Goal: Information Seeking & Learning: Learn about a topic

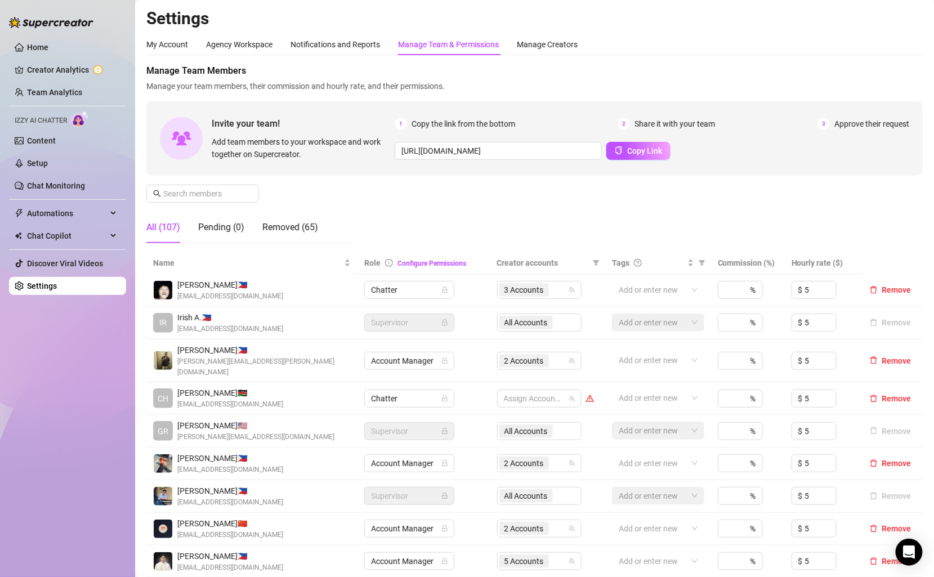
scroll to position [51, 0]
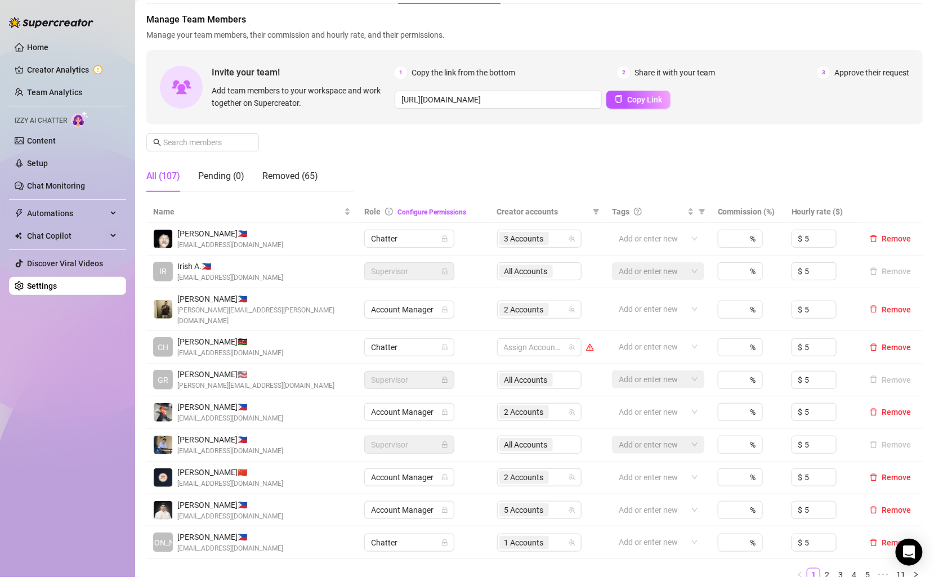
click at [231, 277] on span "[EMAIL_ADDRESS][DOMAIN_NAME]" at bounding box center [230, 278] width 106 height 11
click at [225, 265] on span "Irish A. 🇵🇭" at bounding box center [230, 266] width 106 height 12
click at [47, 145] on link "Content" at bounding box center [41, 140] width 29 height 9
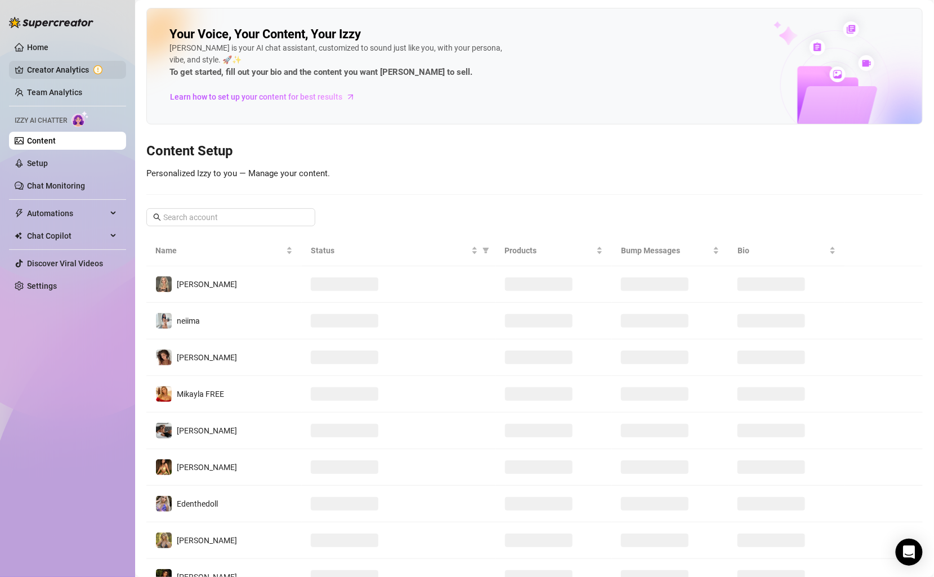
click at [74, 77] on link "Creator Analytics" at bounding box center [72, 70] width 90 height 18
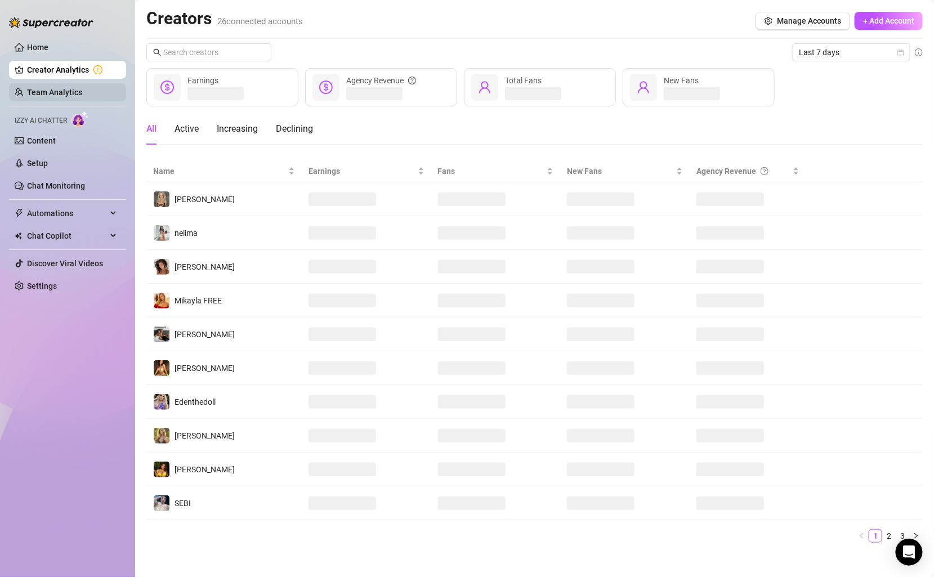
click at [58, 91] on link "Team Analytics" at bounding box center [54, 92] width 55 height 9
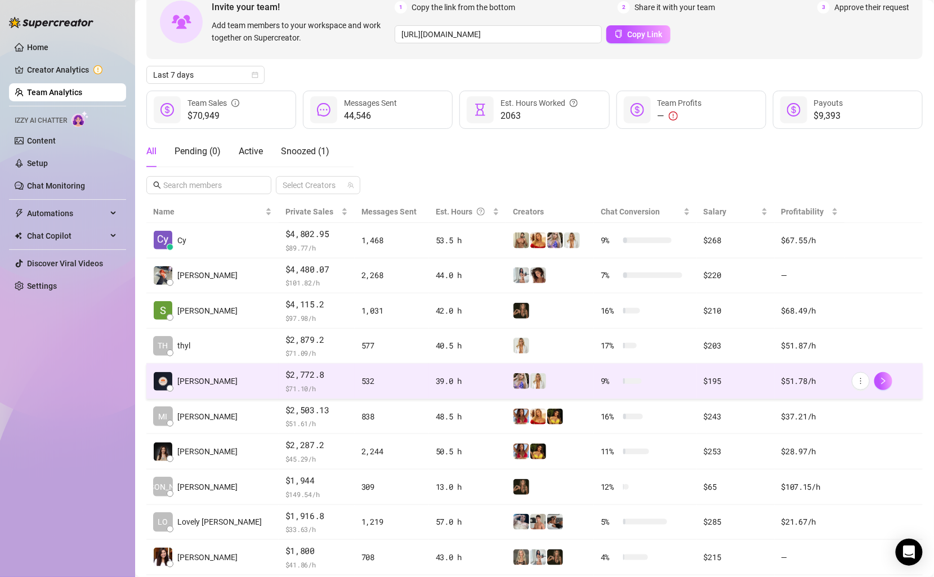
scroll to position [127, 0]
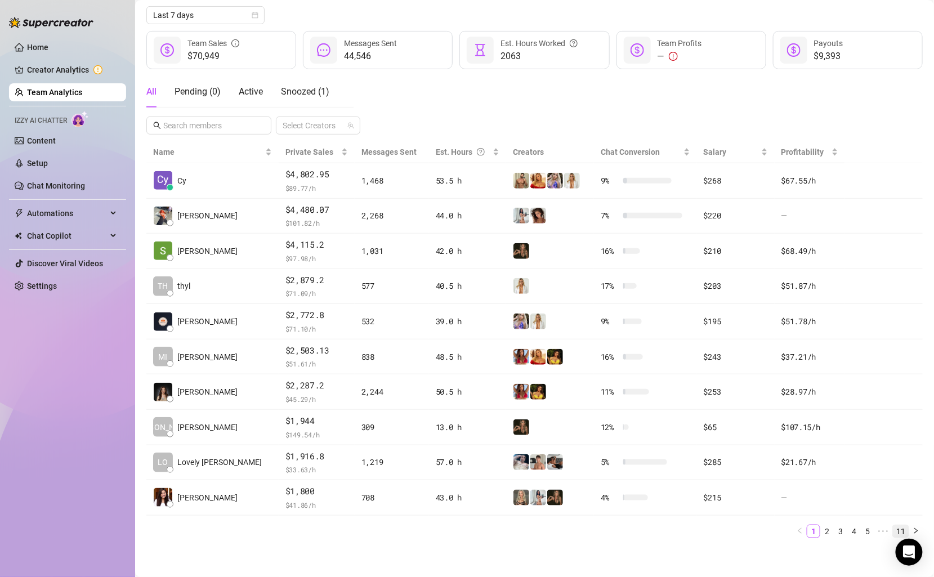
click at [900, 526] on link "11" at bounding box center [901, 532] width 16 height 12
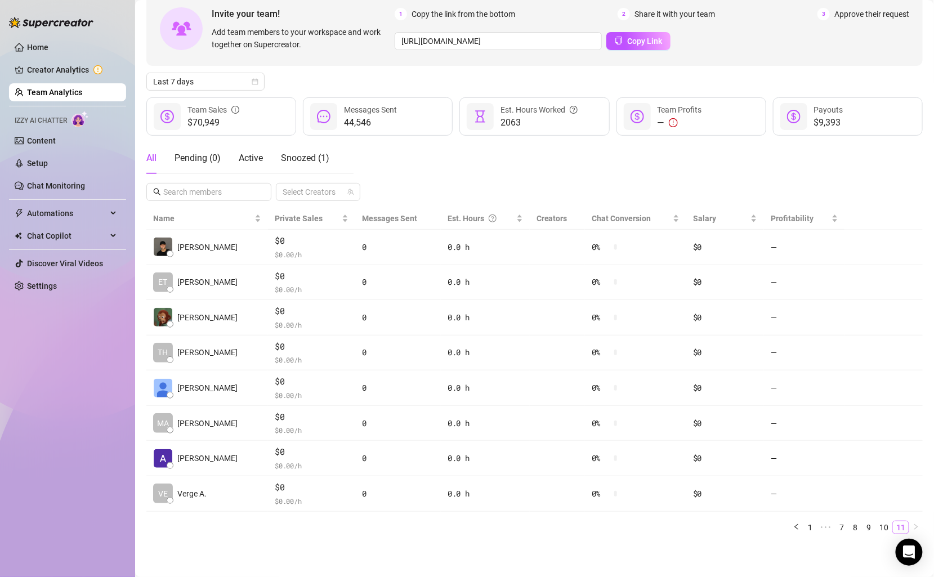
scroll to position [57, 0]
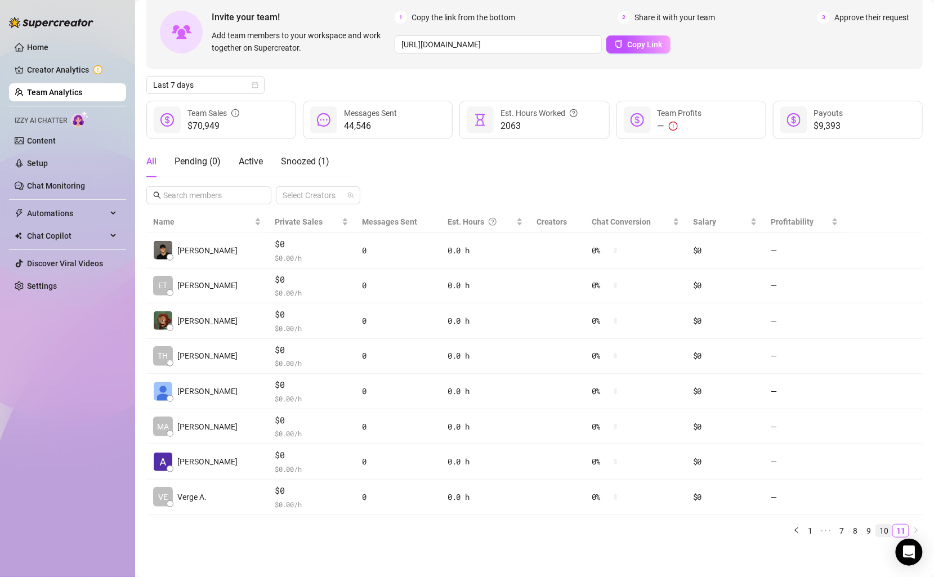
click at [885, 529] on link "10" at bounding box center [884, 531] width 16 height 12
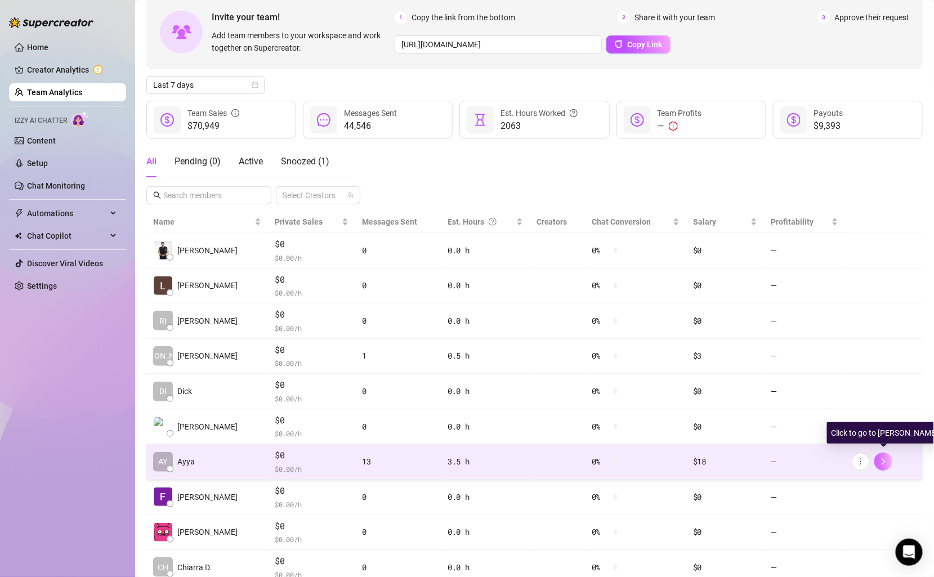
scroll to position [127, 0]
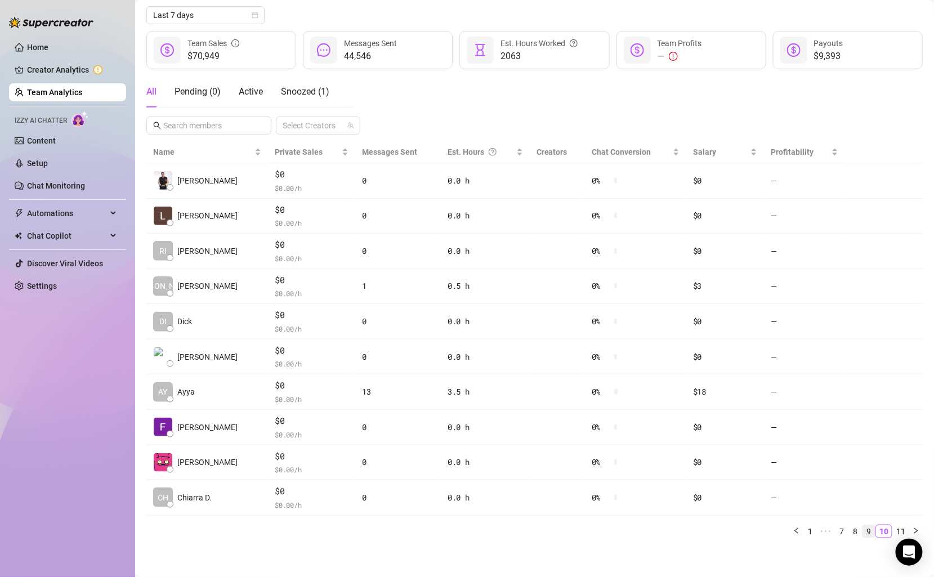
click at [870, 528] on link "9" at bounding box center [869, 532] width 12 height 12
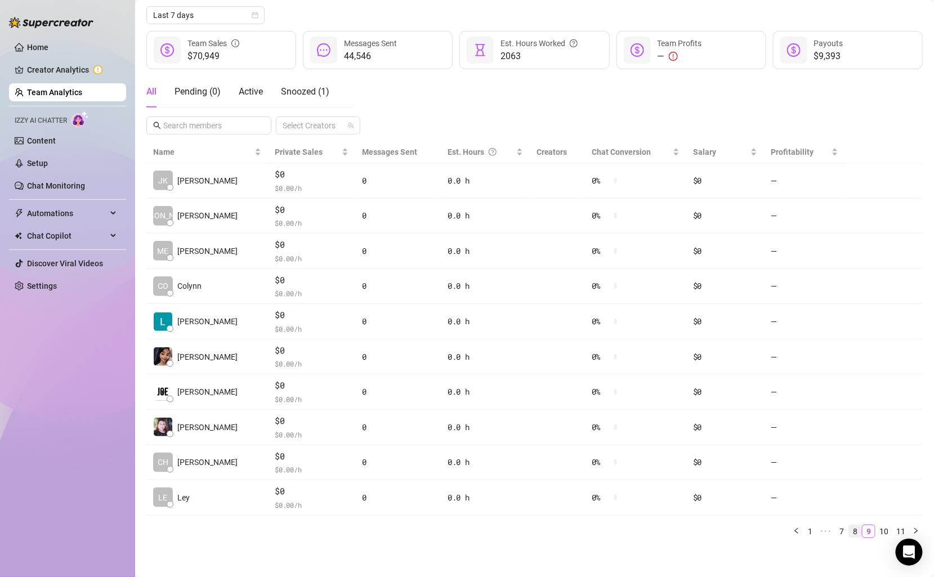
click at [857, 526] on link "8" at bounding box center [855, 532] width 12 height 12
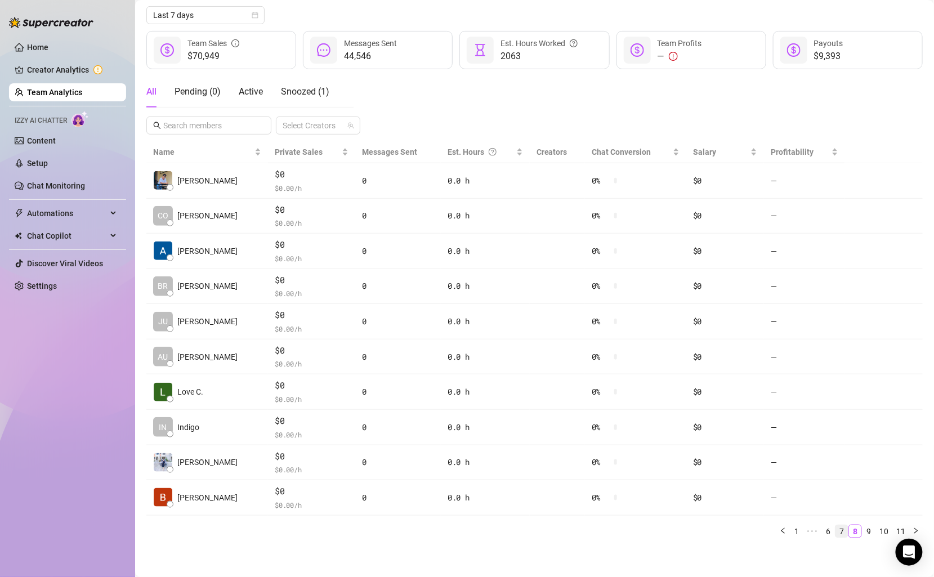
click at [847, 528] on link "7" at bounding box center [842, 532] width 12 height 12
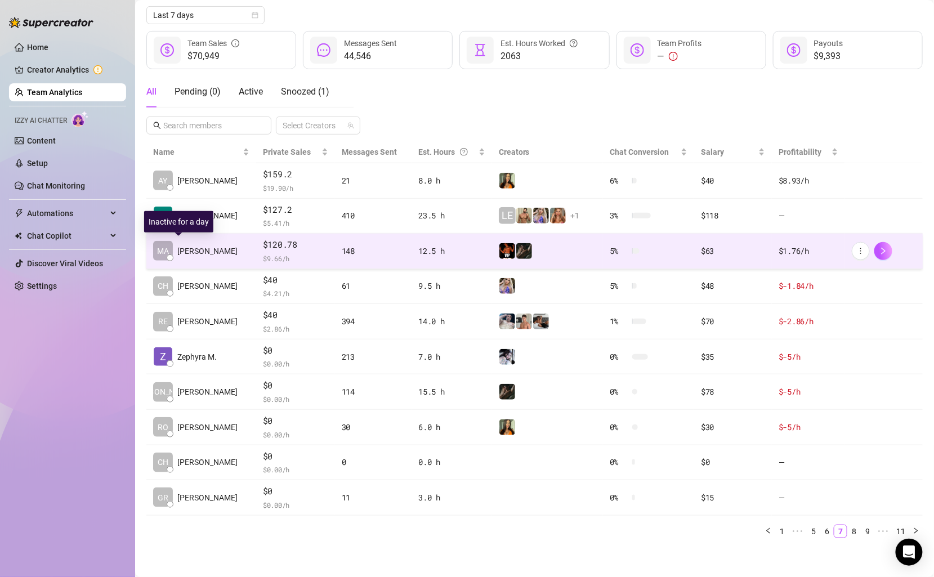
click at [164, 251] on span "MA" at bounding box center [163, 251] width 12 height 12
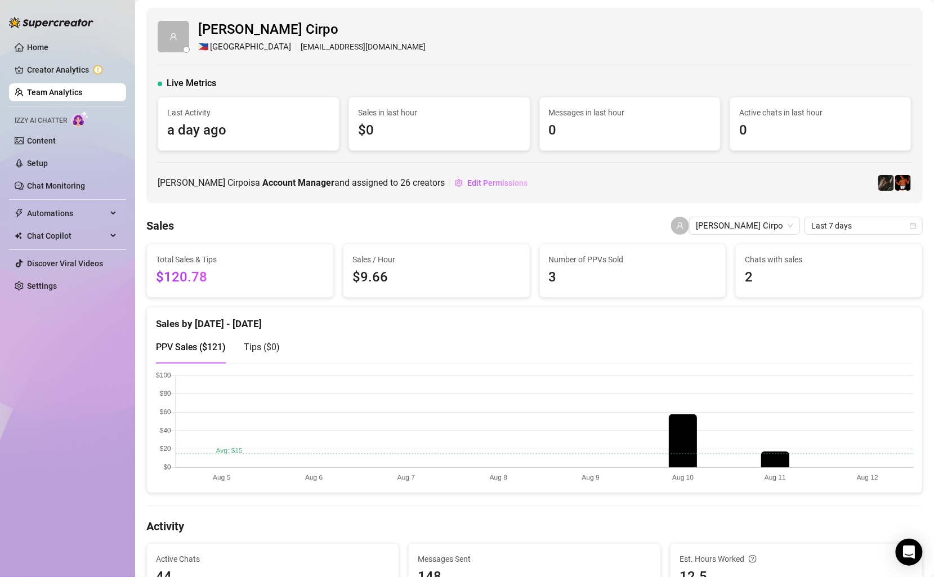
click at [82, 89] on link "Team Analytics" at bounding box center [54, 92] width 55 height 9
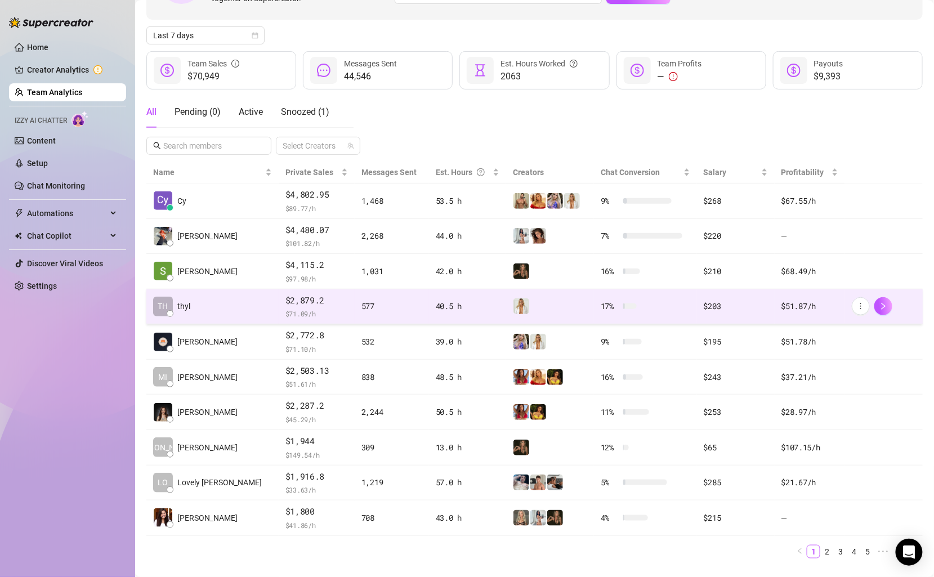
scroll to position [127, 0]
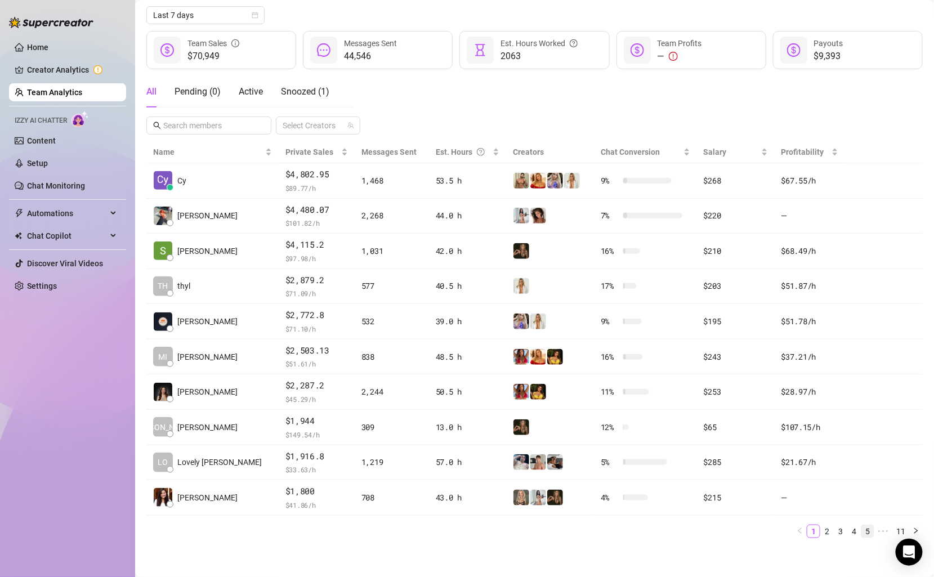
click at [870, 528] on link "5" at bounding box center [868, 532] width 12 height 12
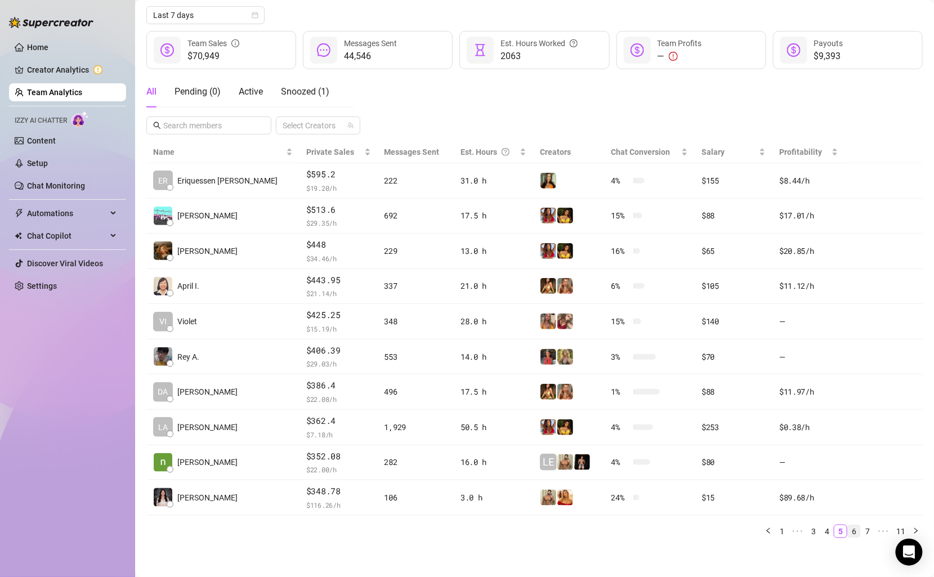
click at [856, 528] on link "6" at bounding box center [854, 532] width 12 height 12
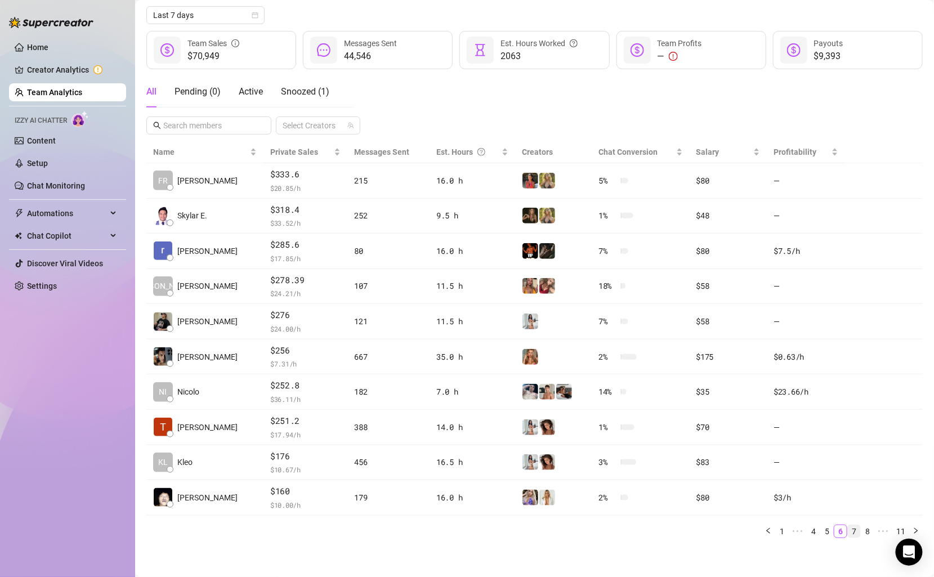
click at [858, 527] on link "7" at bounding box center [854, 532] width 12 height 12
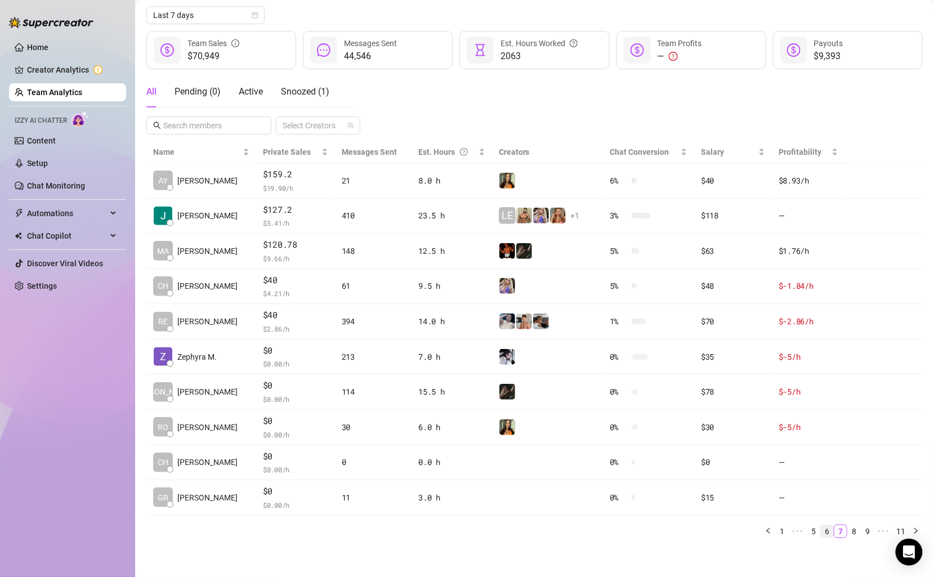
click at [834, 529] on link "6" at bounding box center [827, 532] width 12 height 12
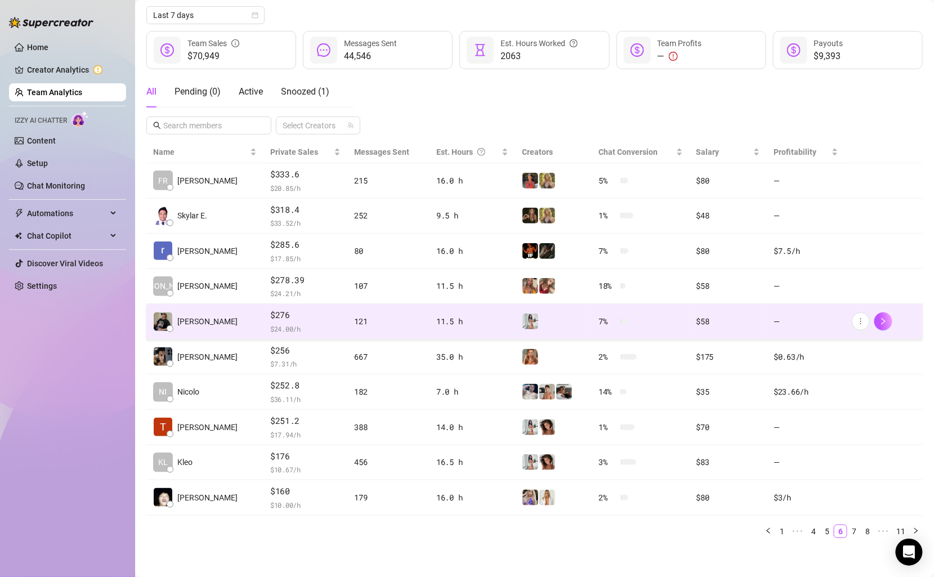
click at [372, 318] on div "121" at bounding box center [388, 321] width 69 height 12
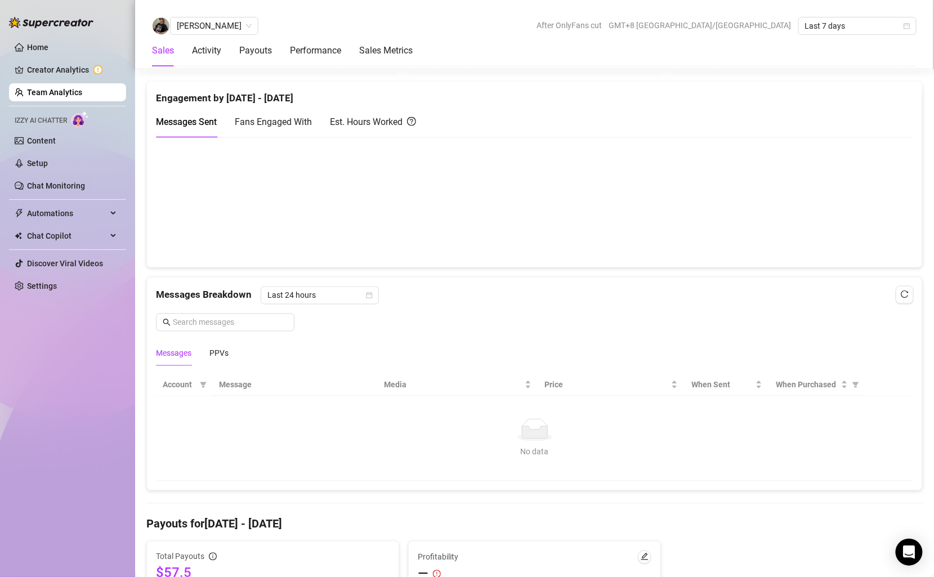
scroll to position [526, 0]
click at [228, 350] on div "PPVs" at bounding box center [219, 353] width 19 height 12
click at [182, 349] on div "Messages" at bounding box center [173, 353] width 35 height 12
click at [366, 292] on icon "calendar" at bounding box center [369, 295] width 7 height 7
click at [326, 329] on div "Last Week" at bounding box center [318, 332] width 100 height 12
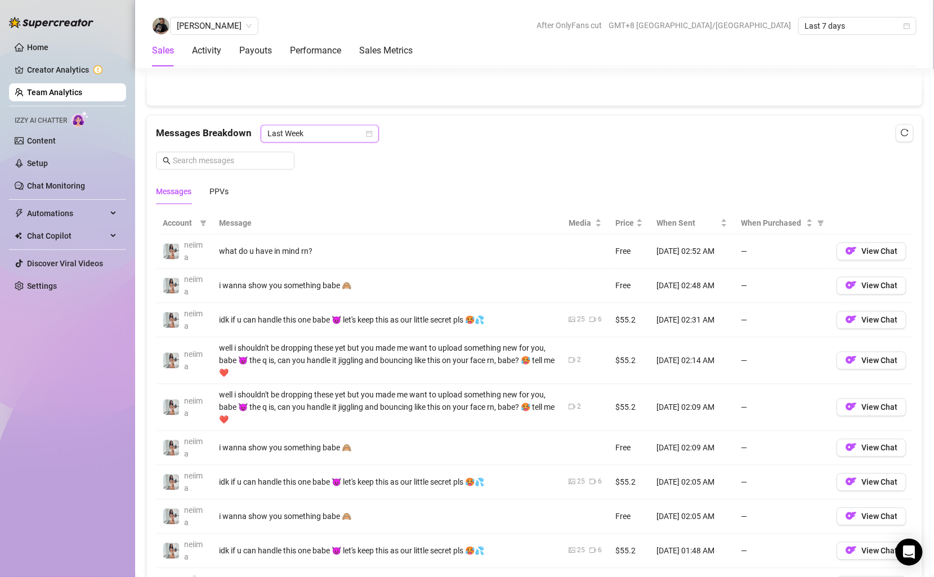
scroll to position [688, 0]
drag, startPoint x: 301, startPoint y: 283, endPoint x: 343, endPoint y: 281, distance: 41.7
click at [344, 283] on div "i wanna show you something babe 🙈" at bounding box center [387, 285] width 336 height 12
click at [308, 317] on div "idk if u can handle this one babe 😈 let's keep this as our little secret pls 🥵💦" at bounding box center [387, 319] width 336 height 12
drag, startPoint x: 308, startPoint y: 280, endPoint x: 233, endPoint y: 280, distance: 74.3
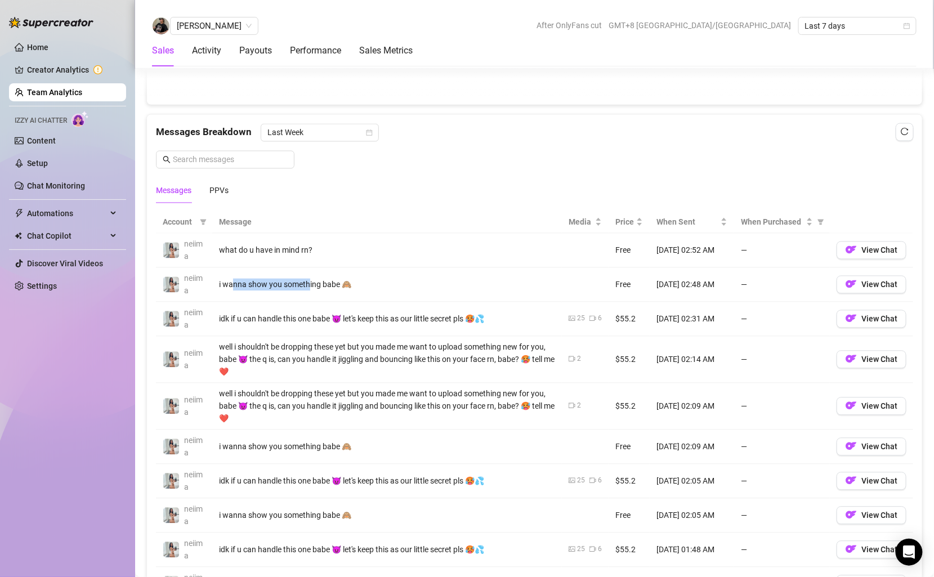
click at [233, 280] on div "i wanna show you something babe 🙈" at bounding box center [387, 285] width 336 height 12
click at [292, 280] on div "i wanna show you something babe 🙈" at bounding box center [387, 285] width 336 height 12
click at [312, 280] on div "i wanna show you something babe 🙈" at bounding box center [387, 285] width 336 height 12
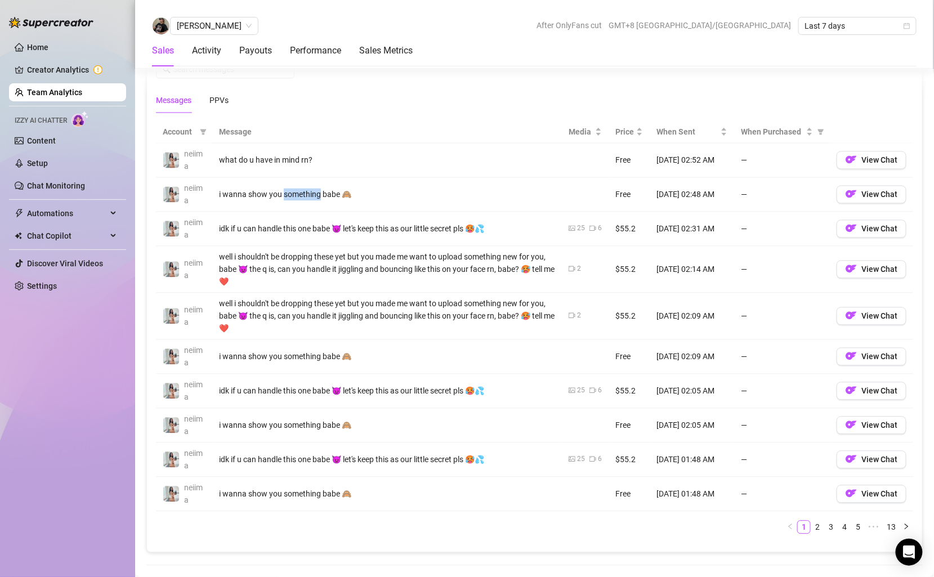
scroll to position [765, 0]
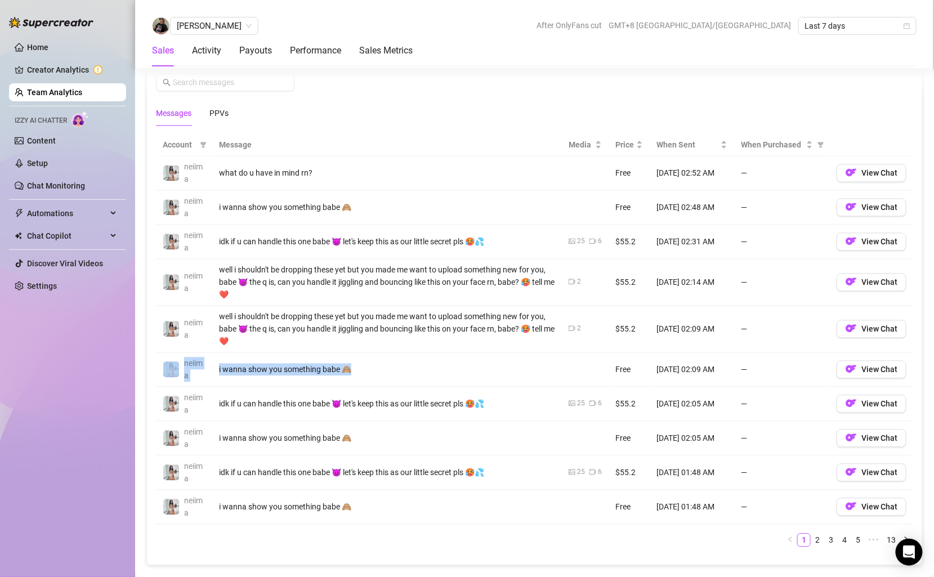
drag, startPoint x: 385, startPoint y: 360, endPoint x: 173, endPoint y: 359, distance: 211.8
click at [173, 360] on tr "neiima i wanna show you something babe 🙈 Free [DATE] 02:09 AM — View Chat" at bounding box center [535, 370] width 758 height 34
click at [466, 406] on td "idk if u can handle this one babe 😈 let's keep this as our little secret pls 🥵💦" at bounding box center [387, 405] width 350 height 34
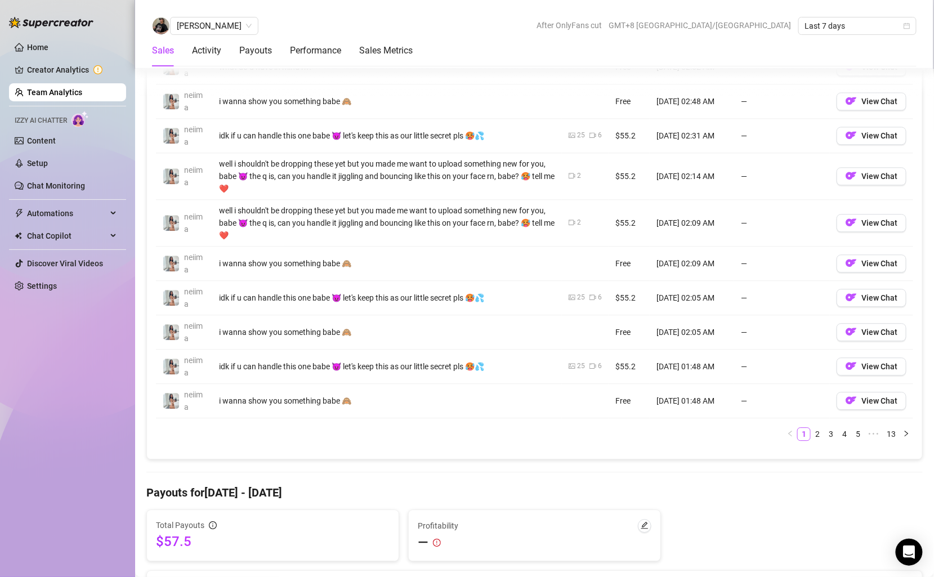
scroll to position [873, 0]
click at [818, 427] on link "2" at bounding box center [818, 433] width 12 height 12
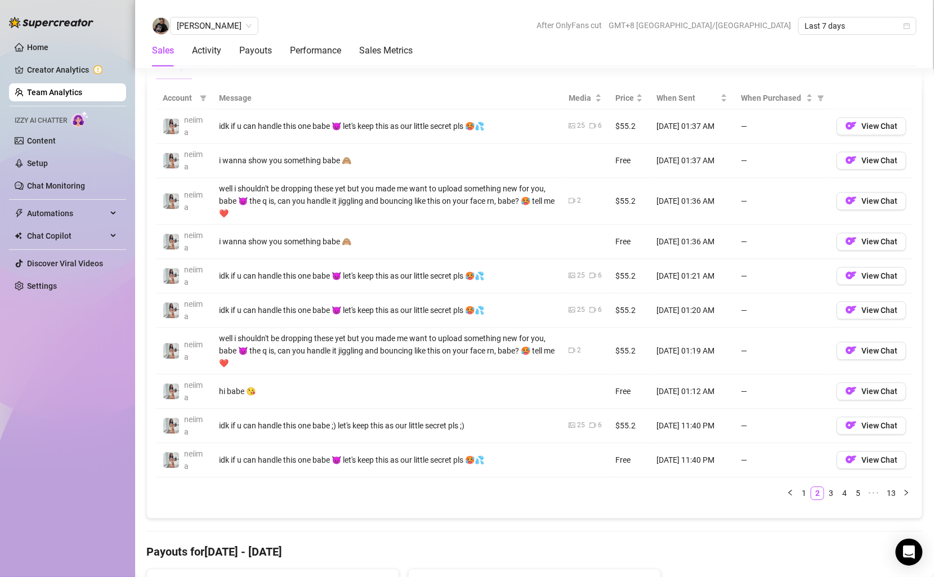
scroll to position [792, 0]
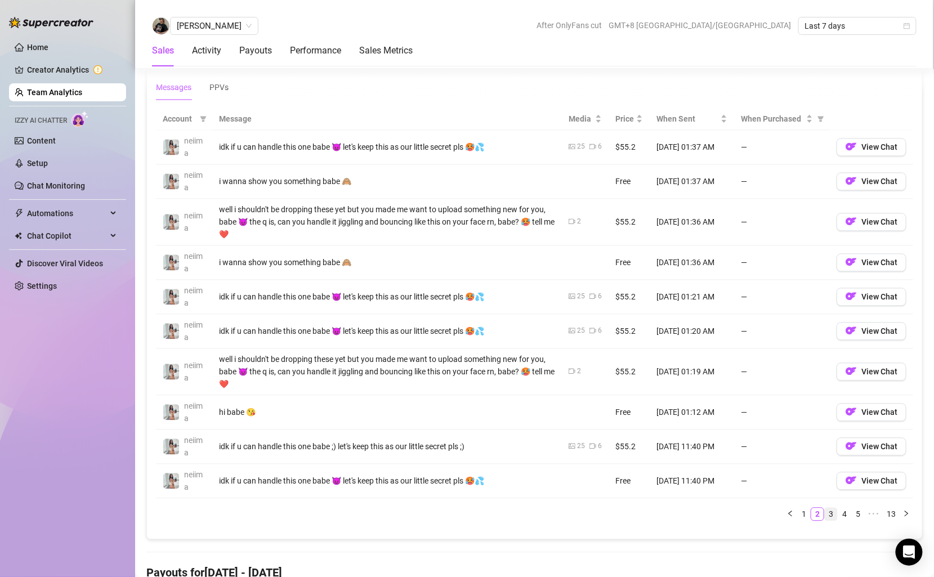
click at [833, 508] on link "3" at bounding box center [831, 514] width 12 height 12
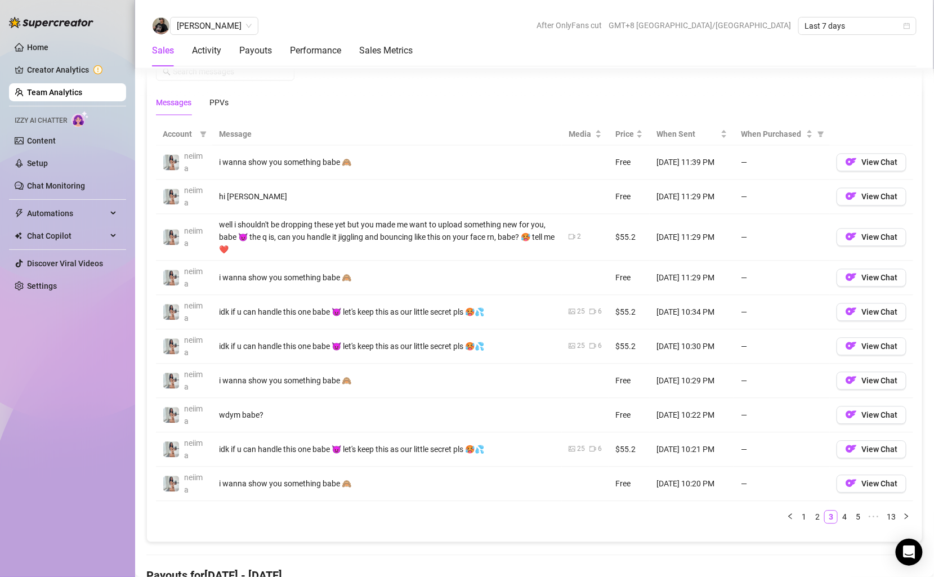
scroll to position [775, 0]
click at [847, 513] on link "4" at bounding box center [845, 519] width 12 height 12
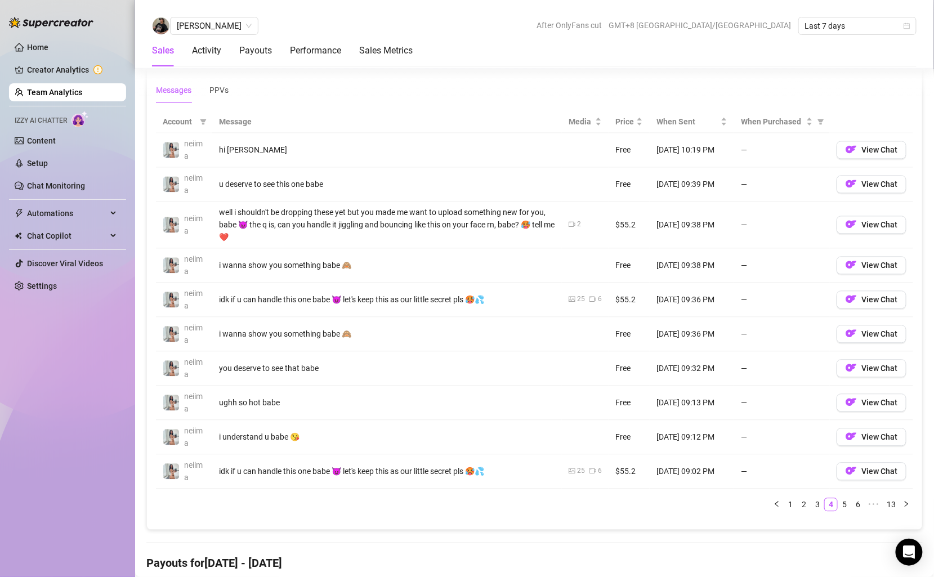
scroll to position [791, 0]
click at [844, 501] on link "5" at bounding box center [845, 503] width 12 height 12
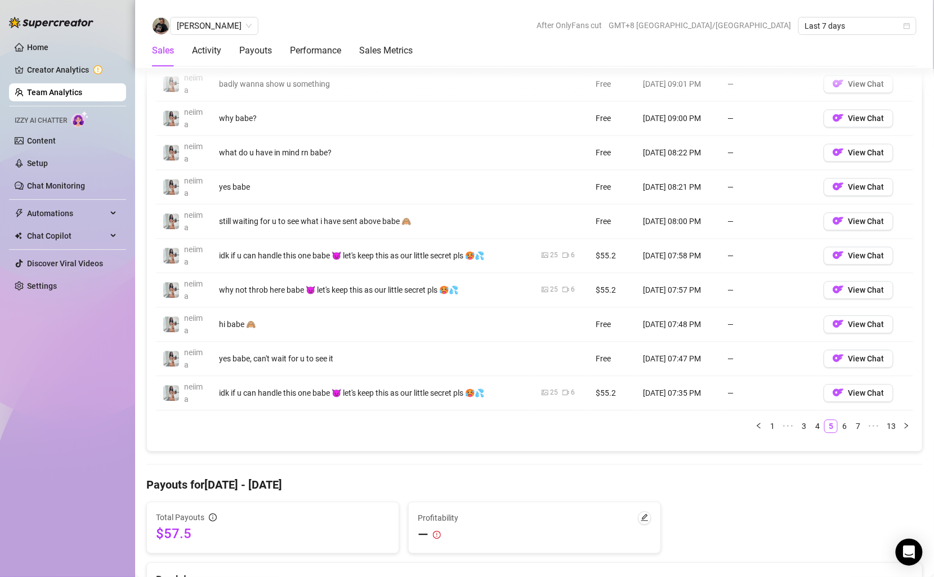
scroll to position [914, 0]
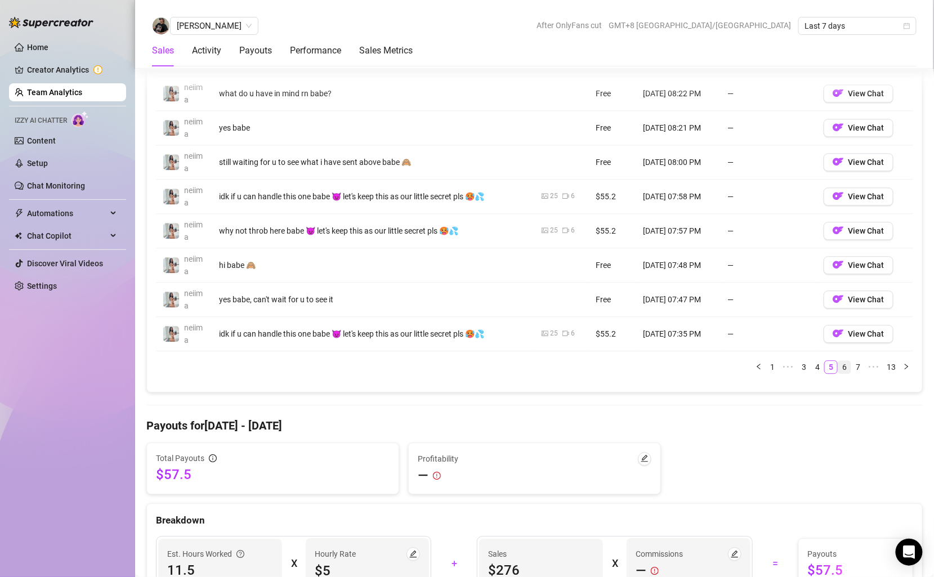
click at [844, 361] on link "6" at bounding box center [845, 367] width 12 height 12
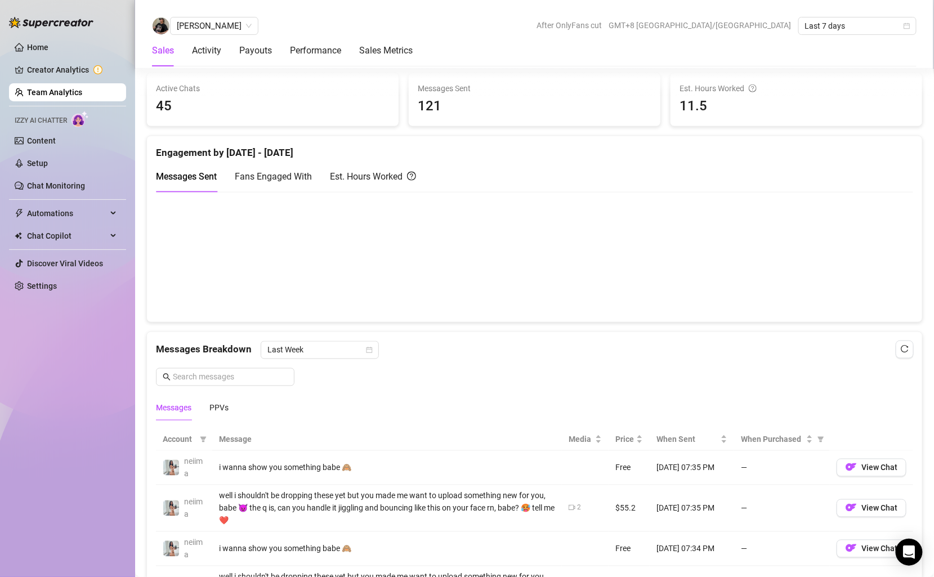
scroll to position [246, 0]
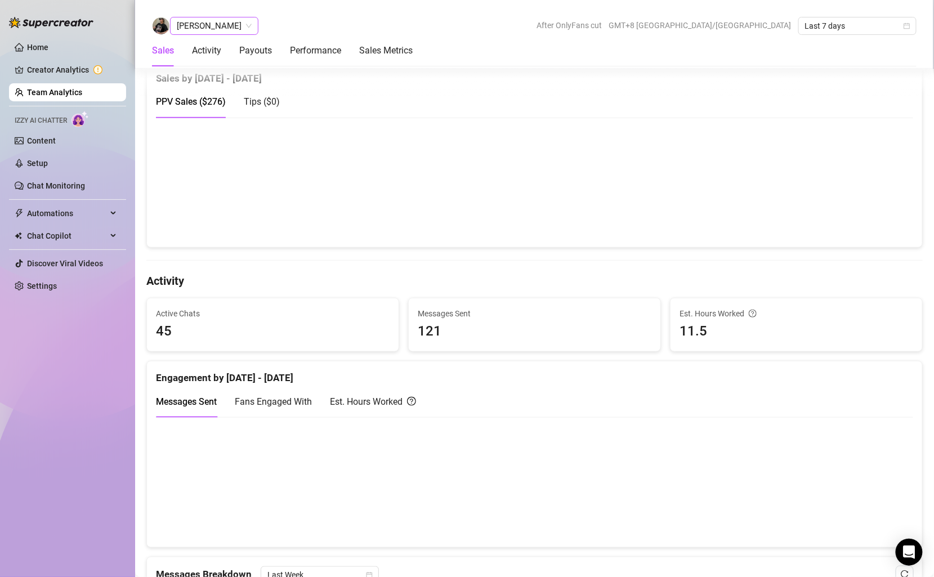
click at [252, 21] on span "[PERSON_NAME]" at bounding box center [214, 25] width 75 height 17
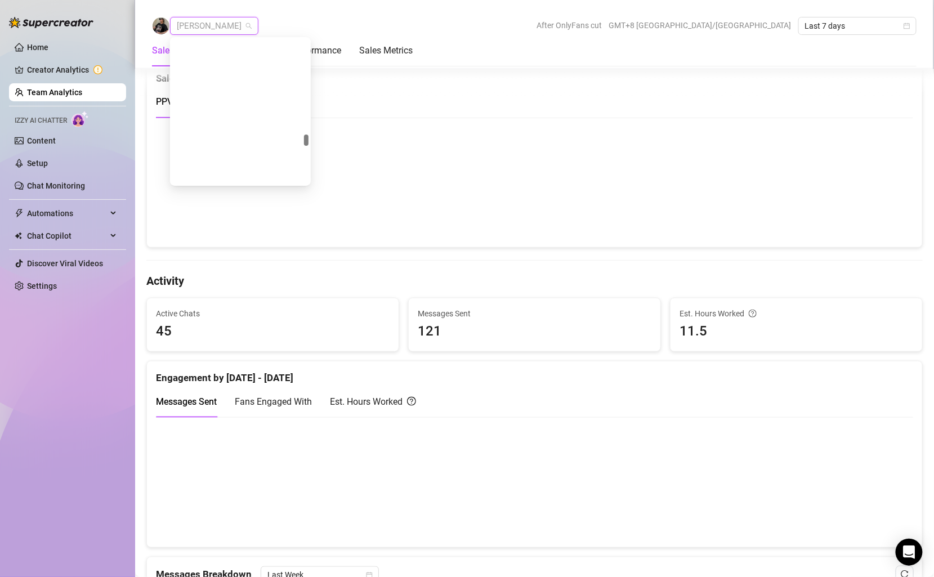
scroll to position [1279, 0]
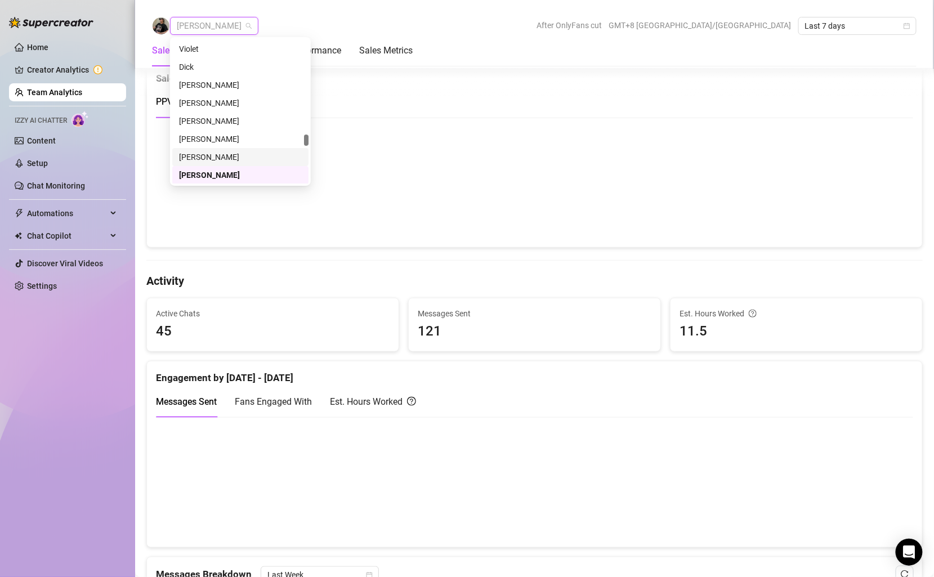
click at [244, 154] on div "[PERSON_NAME]" at bounding box center [240, 157] width 123 height 12
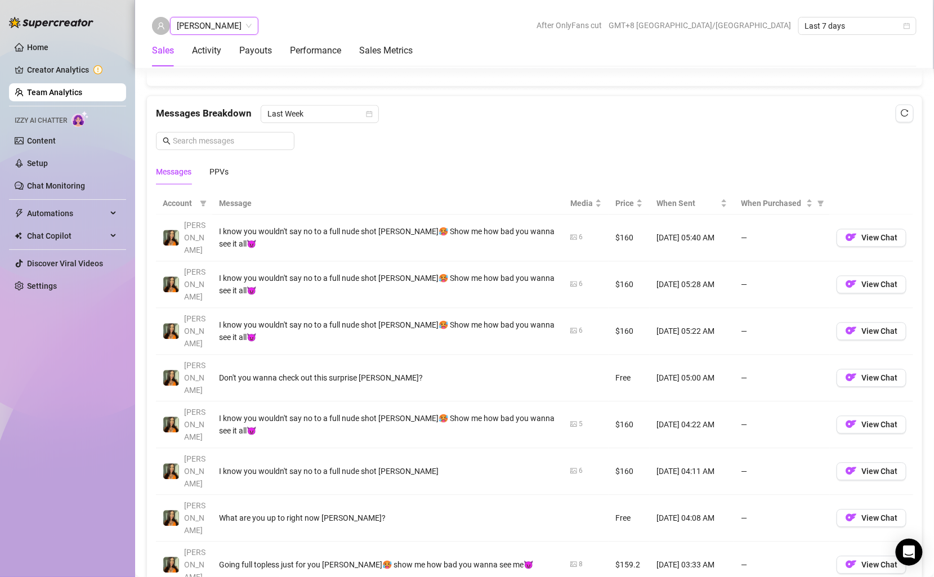
scroll to position [719, 0]
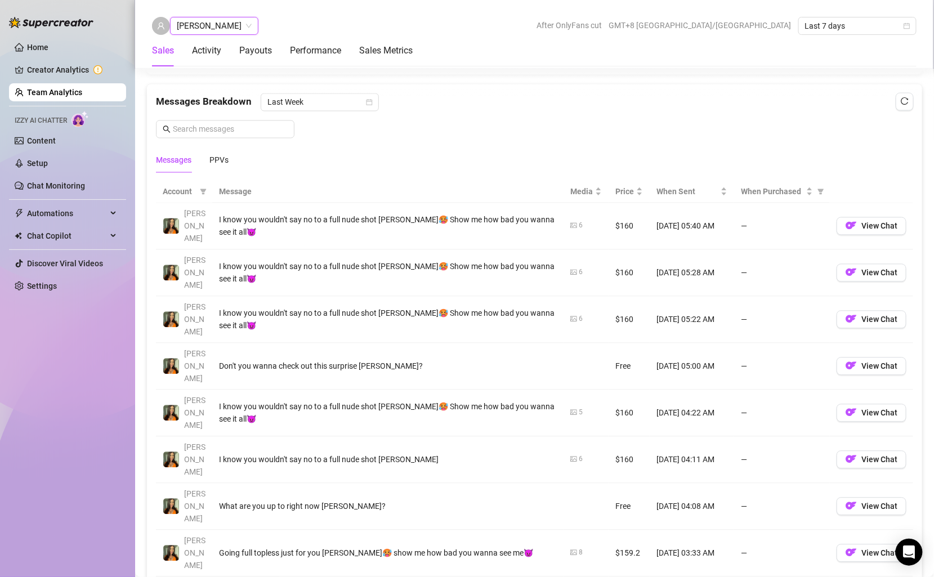
click at [576, 269] on icon "picture" at bounding box center [574, 272] width 7 height 7
click at [252, 31] on span "[PERSON_NAME]" at bounding box center [214, 25] width 75 height 17
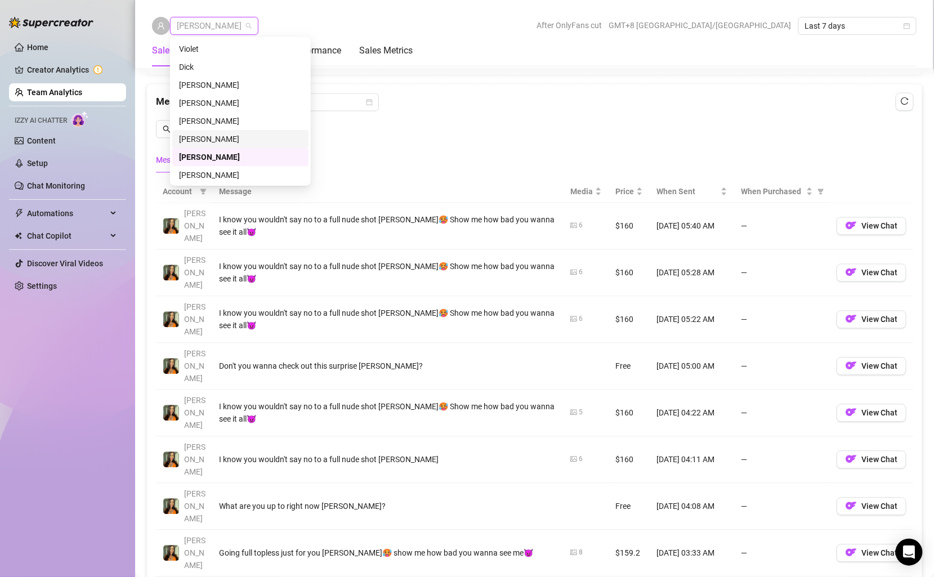
click at [233, 135] on div "[PERSON_NAME]" at bounding box center [240, 139] width 123 height 12
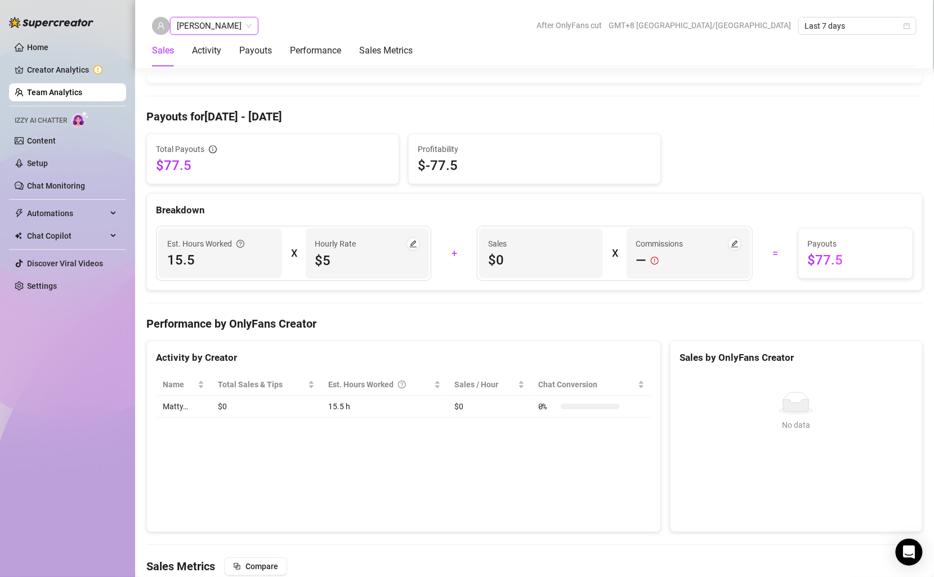
scroll to position [778, 0]
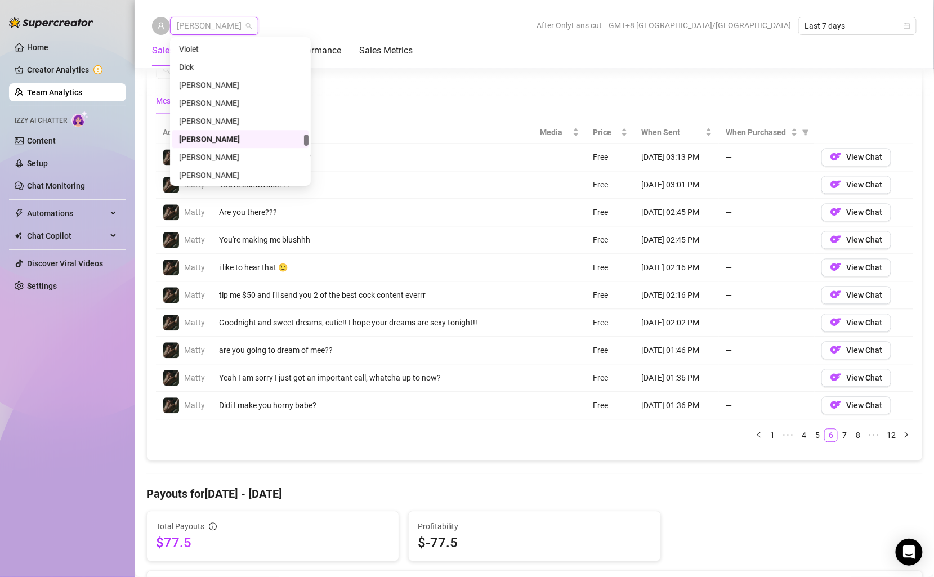
click at [216, 28] on span "[PERSON_NAME]" at bounding box center [214, 25] width 75 height 17
click at [236, 101] on div "[PERSON_NAME]" at bounding box center [240, 103] width 123 height 12
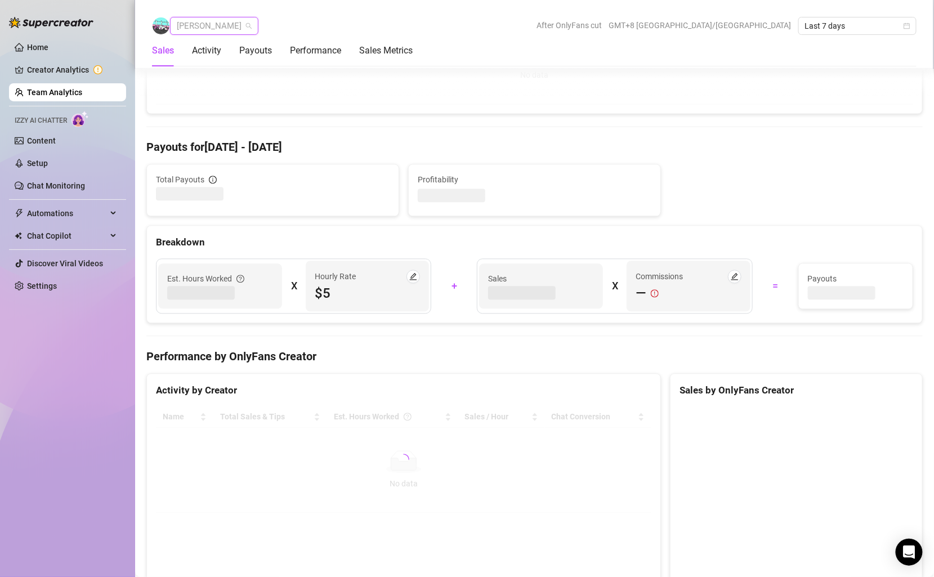
click at [240, 25] on span "[PERSON_NAME]" at bounding box center [214, 25] width 75 height 17
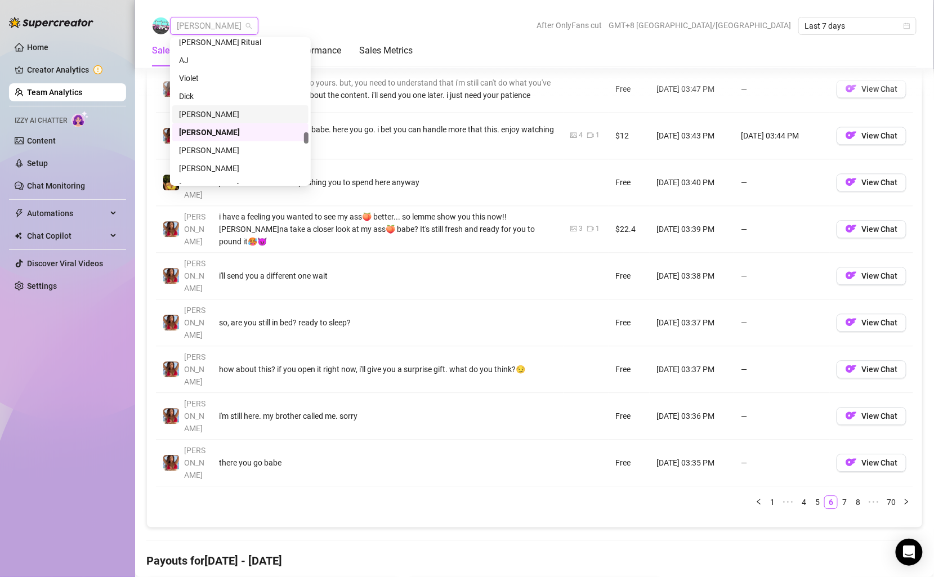
scroll to position [1246, 0]
click at [219, 119] on div "[PERSON_NAME]" at bounding box center [240, 118] width 123 height 12
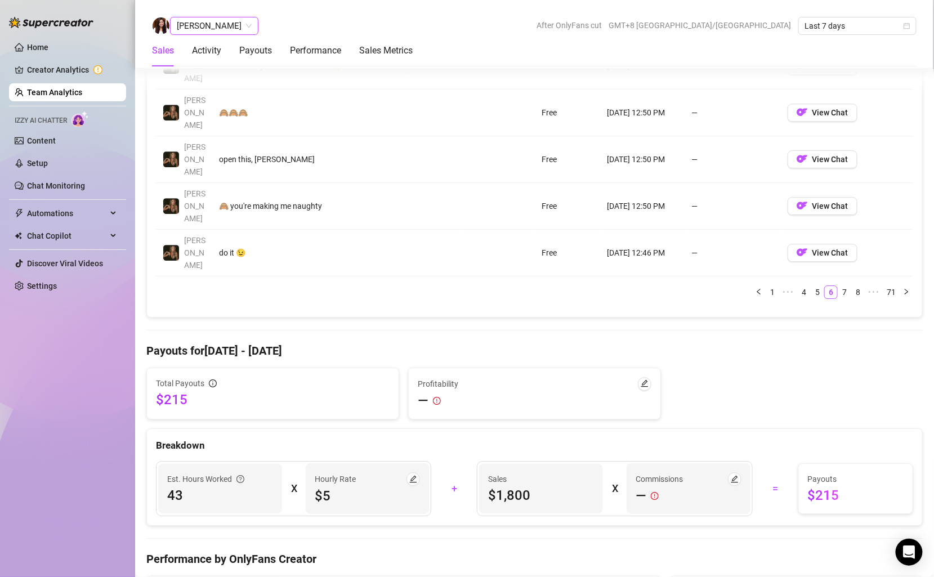
scroll to position [1107, 0]
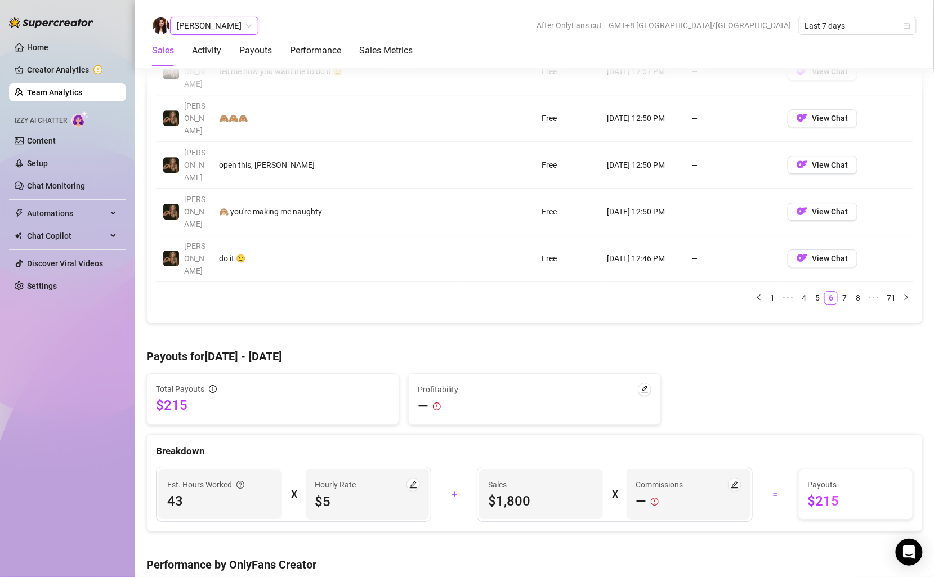
click at [216, 29] on span "[PERSON_NAME]" at bounding box center [214, 25] width 75 height 17
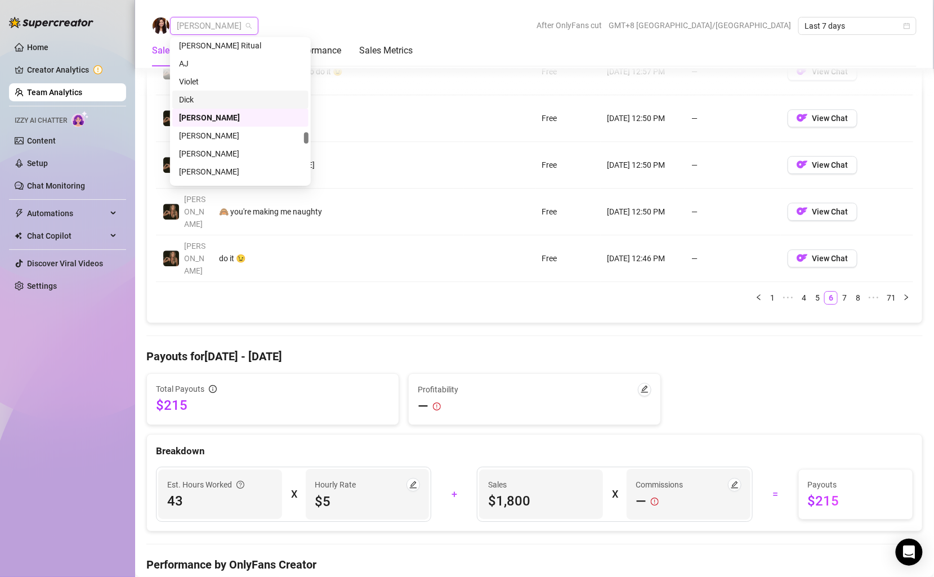
scroll to position [1200, 0]
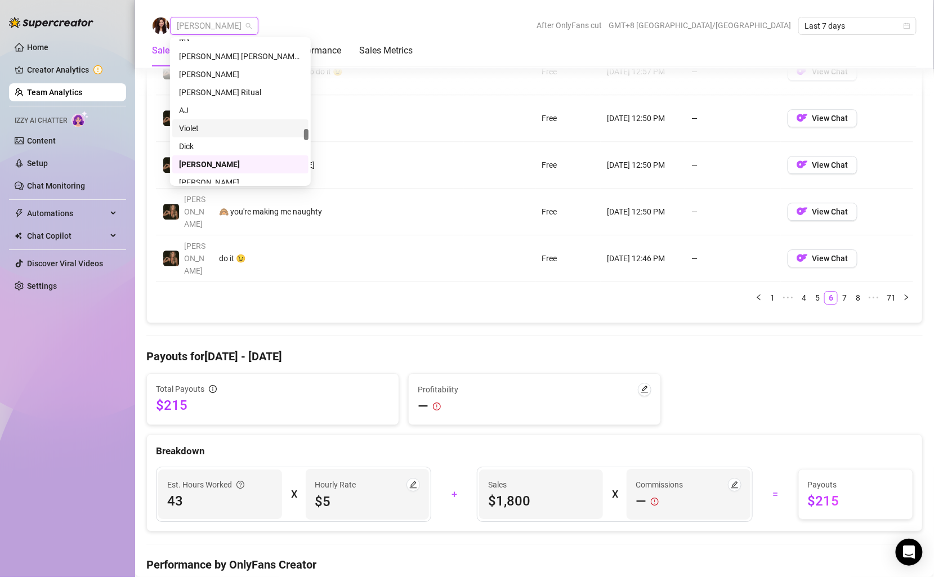
click at [203, 128] on div "Violet" at bounding box center [240, 128] width 123 height 12
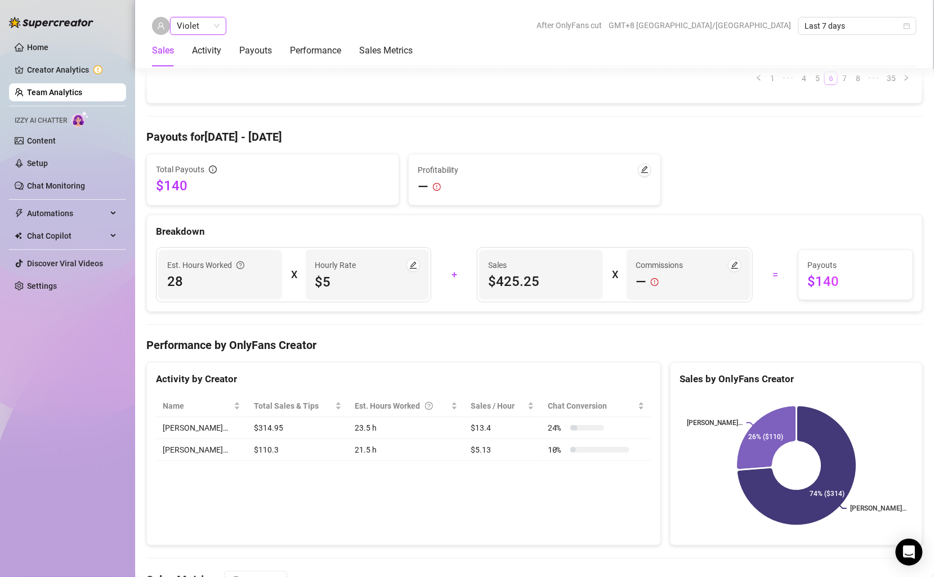
scroll to position [1315, 0]
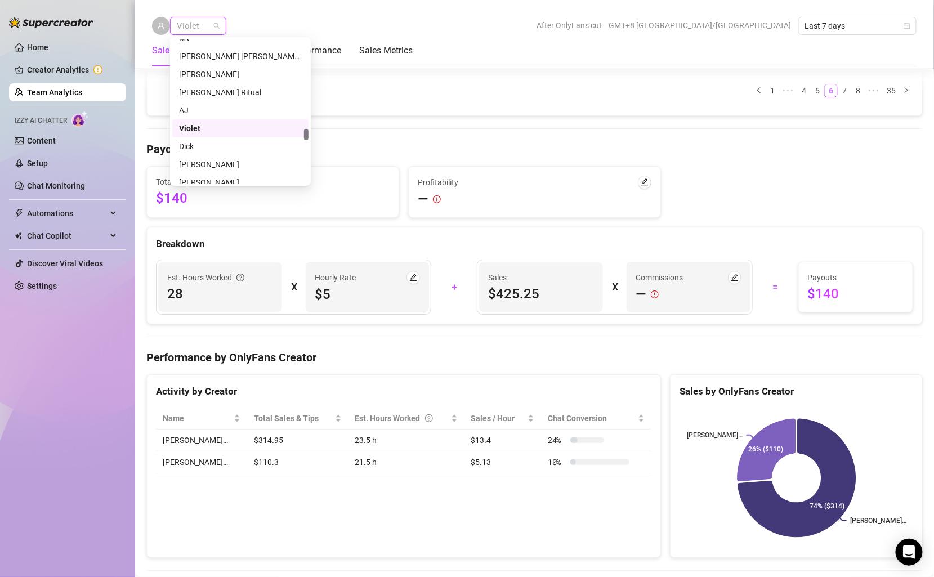
click at [217, 23] on span "Violet" at bounding box center [198, 25] width 43 height 17
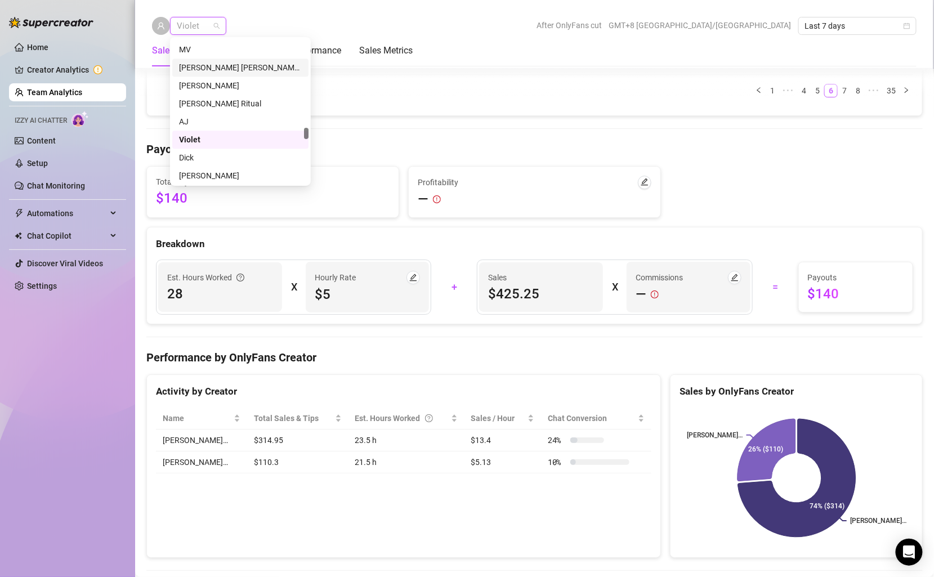
scroll to position [1188, 0]
click at [207, 104] on div "[PERSON_NAME] Ritual" at bounding box center [240, 103] width 123 height 12
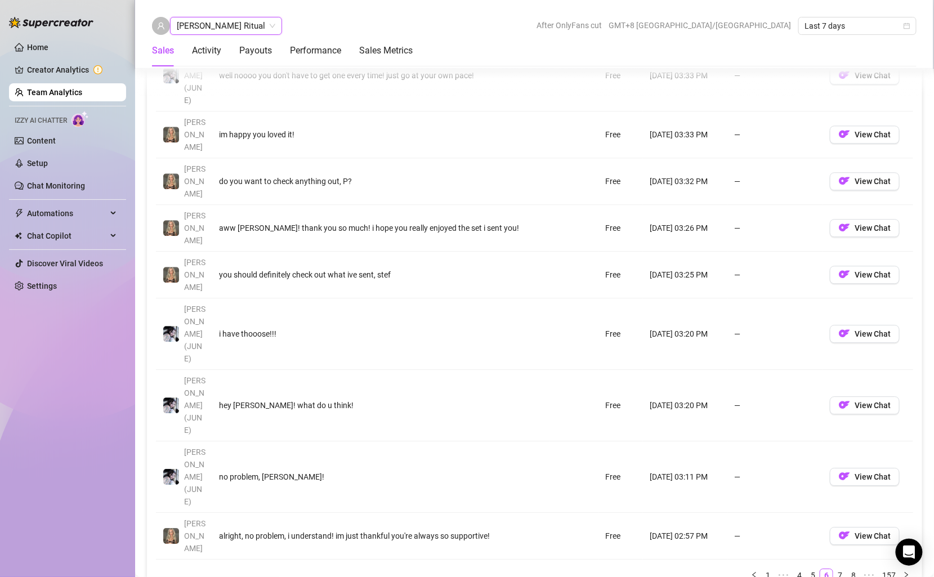
scroll to position [1350, 0]
